Goal: Find contact information: Find contact information

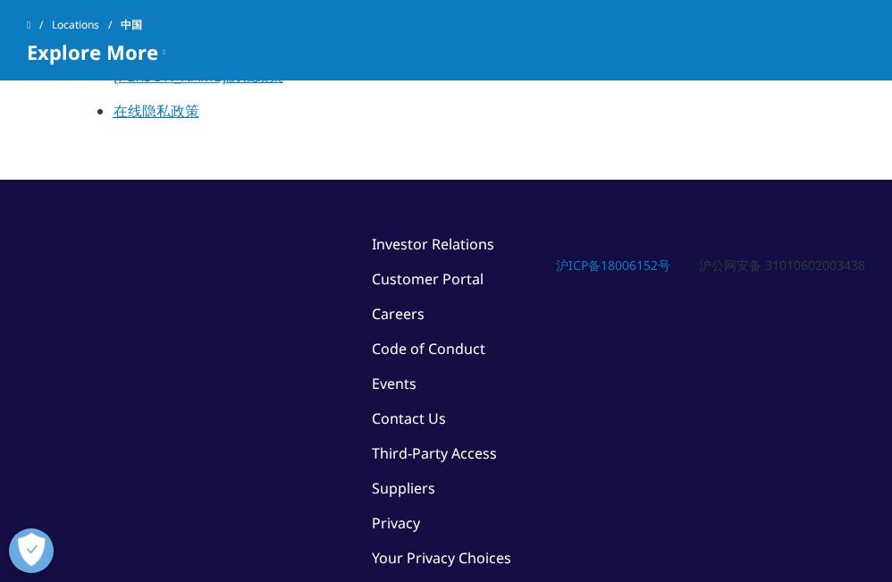
scroll to position [2799, 0]
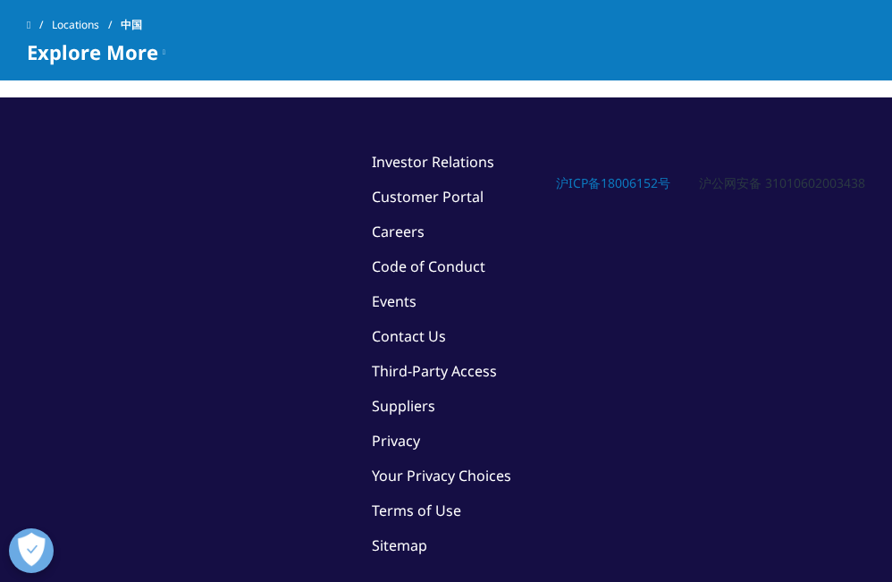
click at [433, 326] on link "Contact Us" at bounding box center [409, 336] width 74 height 20
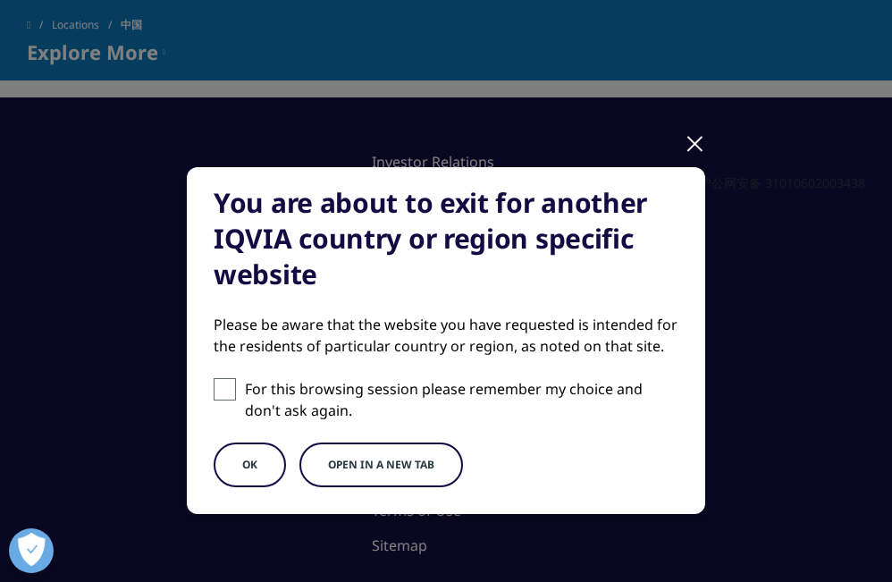
click at [256, 464] on button "OK" at bounding box center [250, 464] width 72 height 45
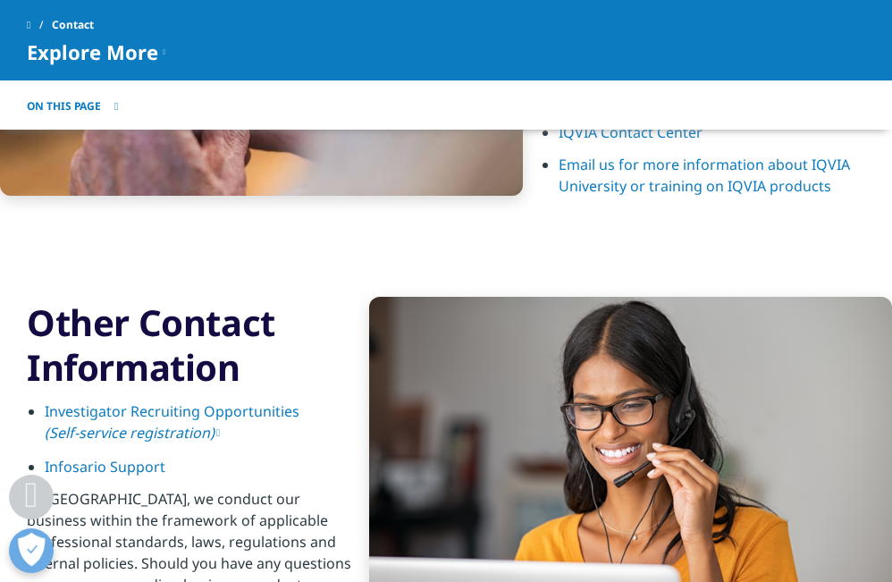
scroll to position [2681, 0]
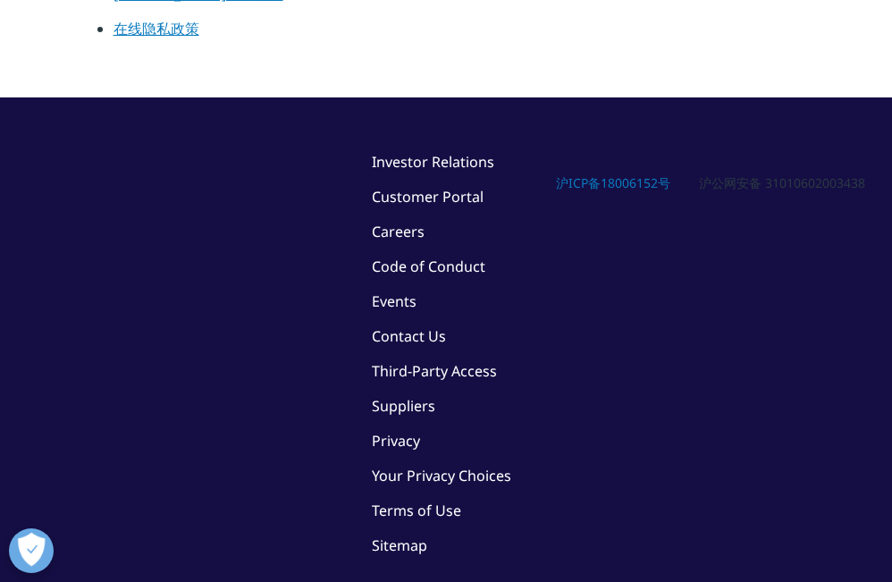
click at [416, 535] on link "Sitemap" at bounding box center [399, 545] width 55 height 20
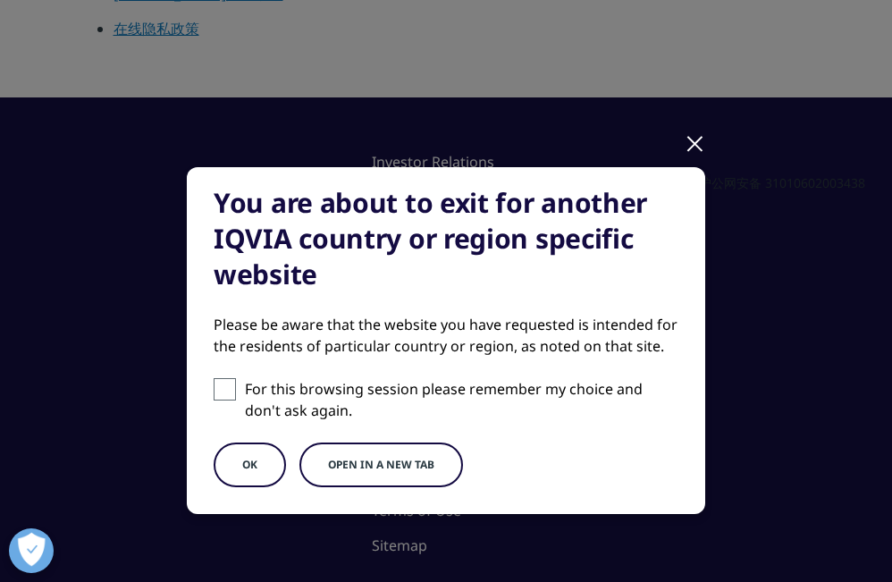
click at [222, 473] on button "OK" at bounding box center [250, 464] width 72 height 45
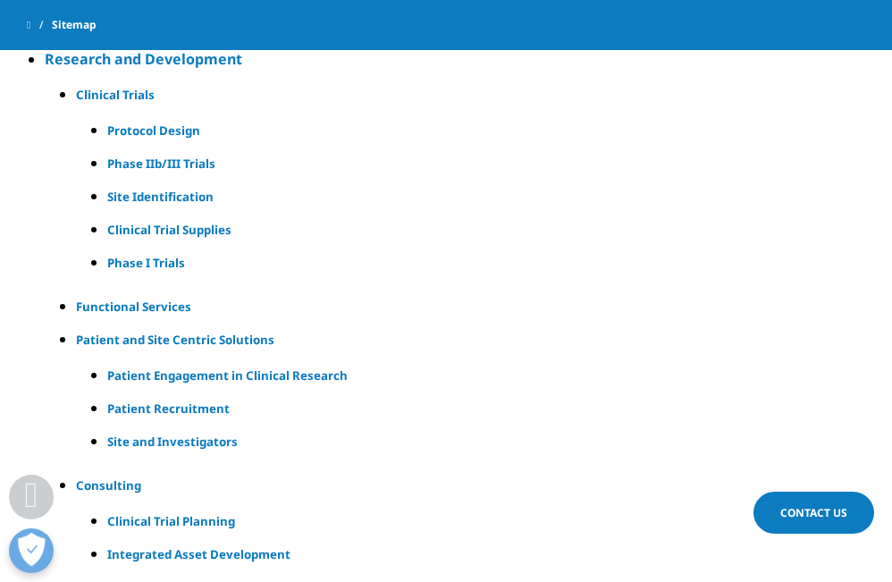
scroll to position [983, 0]
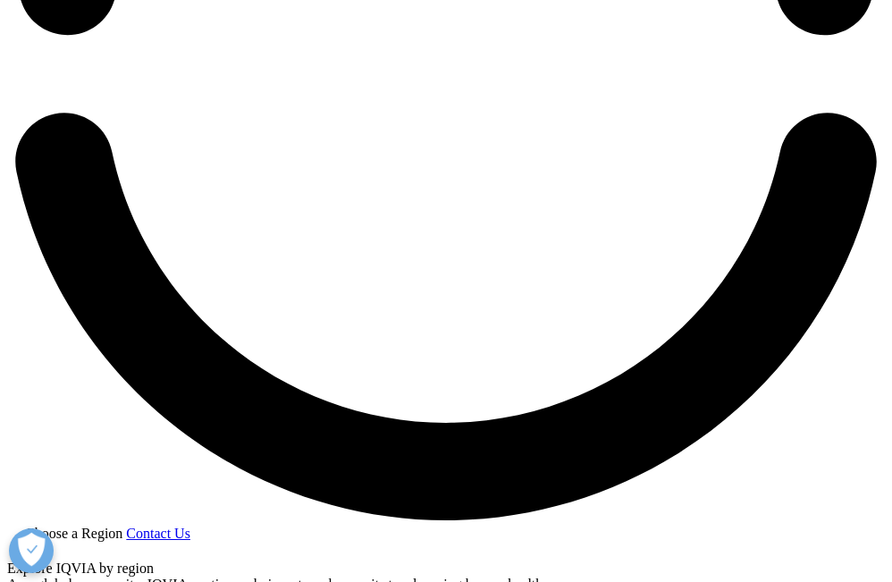
scroll to position [2145, 0]
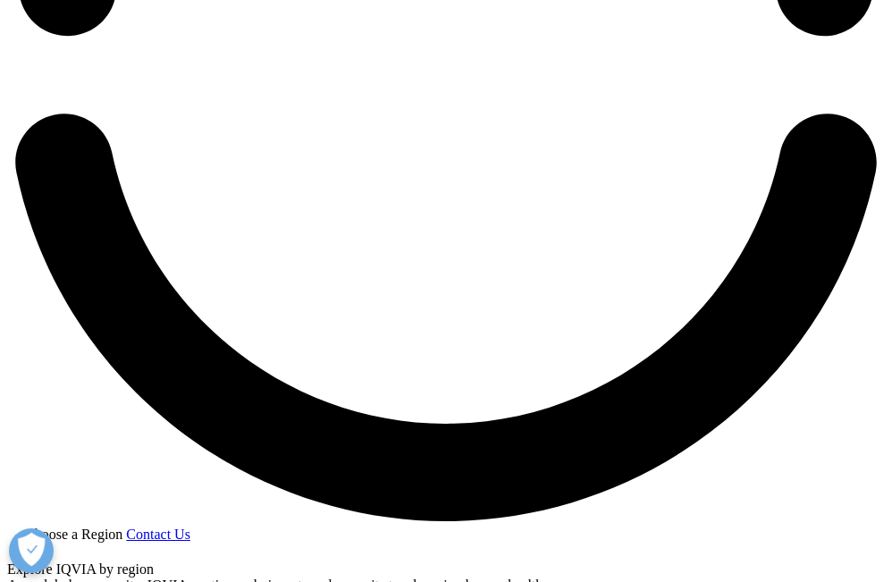
drag, startPoint x: 200, startPoint y: 270, endPoint x: 383, endPoint y: 282, distance: 183.7
copy p "[STREET_ADDRESS]晶耀商务广场"
